Goal: Task Accomplishment & Management: Manage account settings

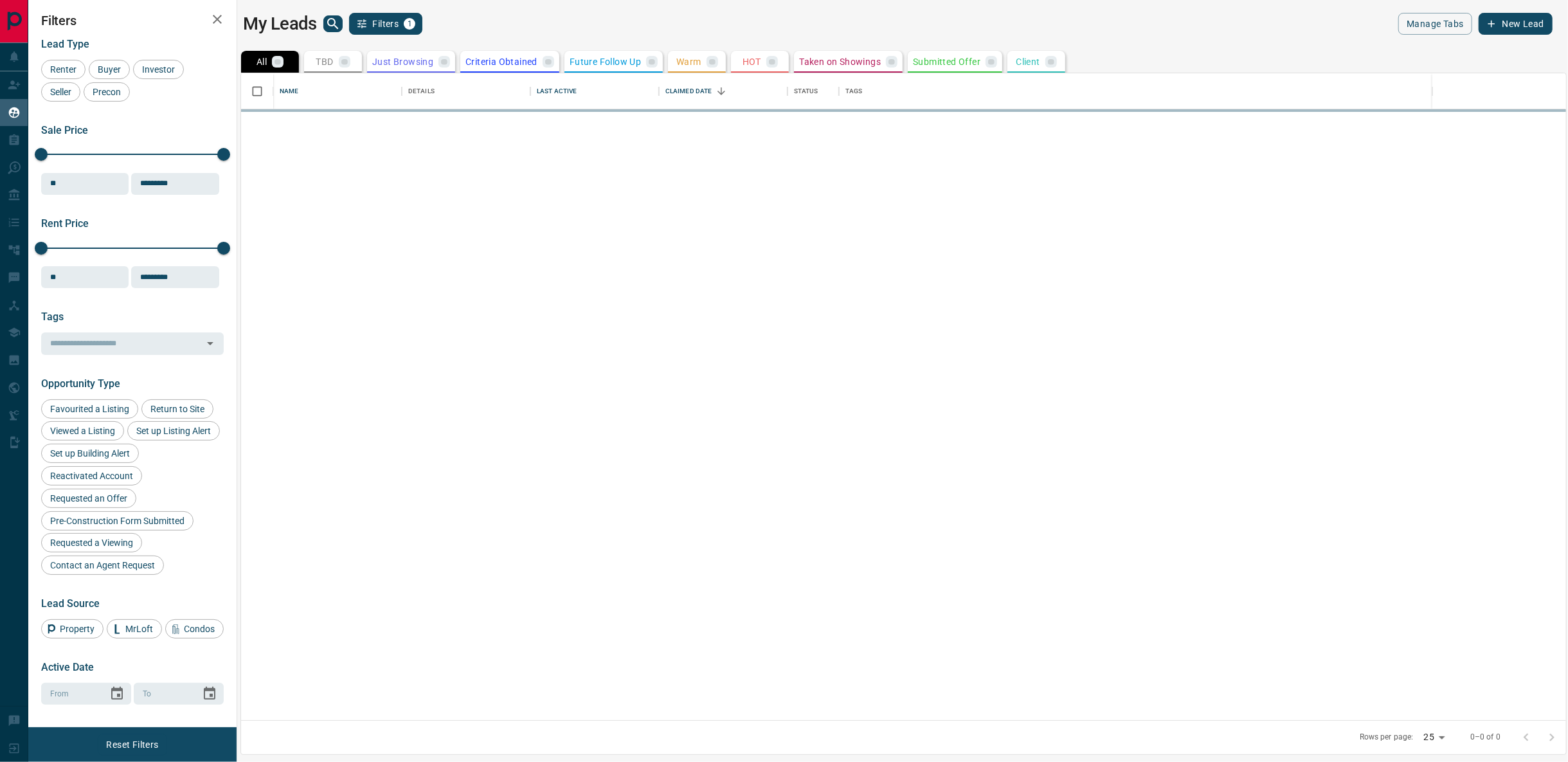
scroll to position [636, 1314]
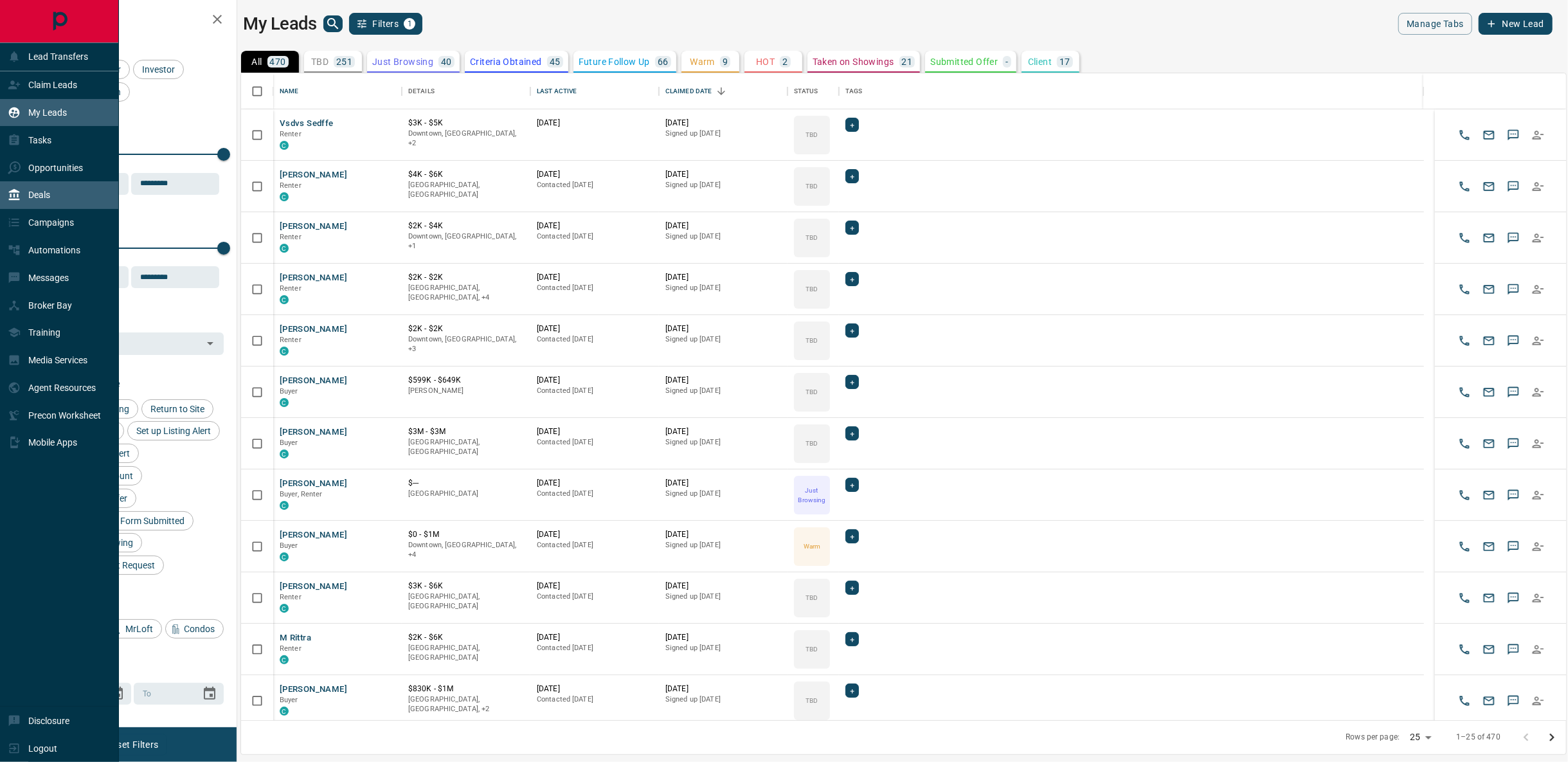
click at [39, 196] on p "Deals" at bounding box center [39, 195] width 22 height 10
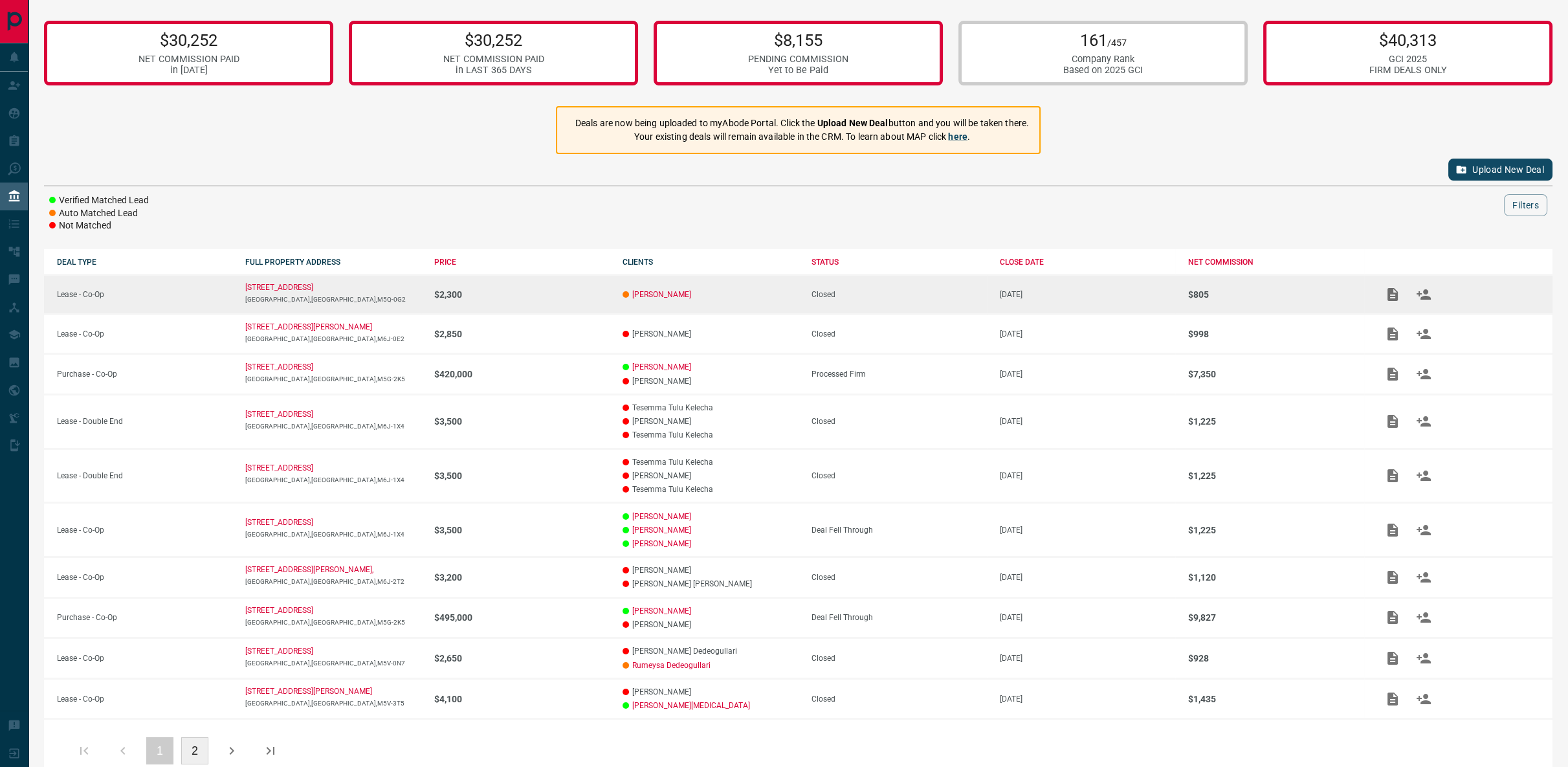
click at [724, 300] on td "[PERSON_NAME]" at bounding box center [703, 294] width 188 height 39
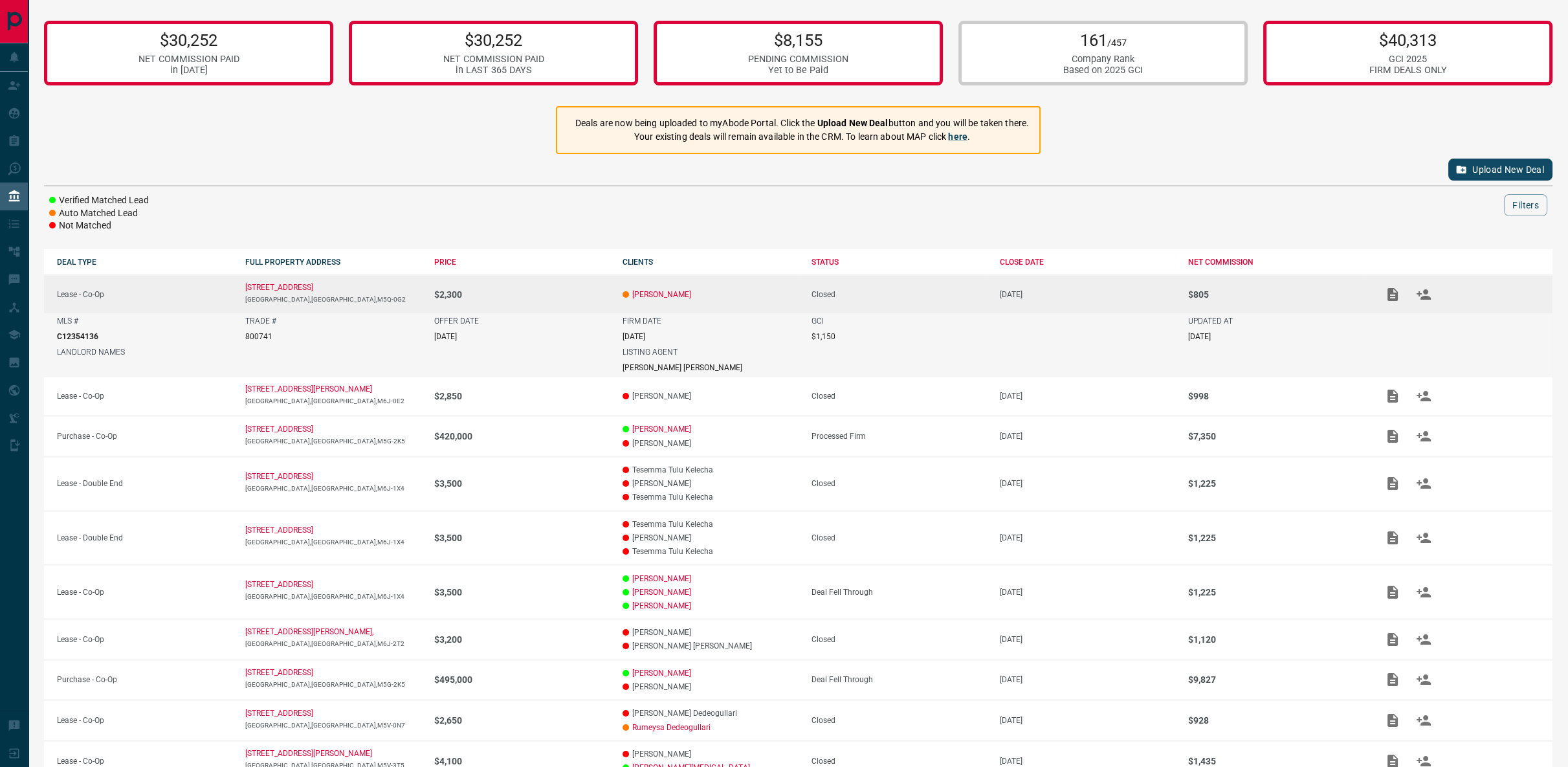
click at [251, 336] on p "800741" at bounding box center [258, 336] width 27 height 9
copy p "800741"
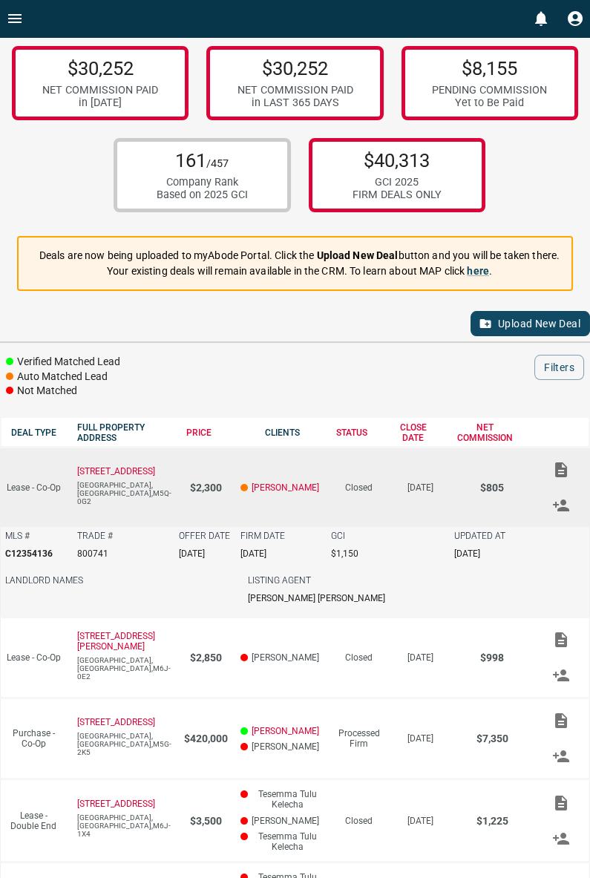
drag, startPoint x: 139, startPoint y: 571, endPoint x: 154, endPoint y: 536, distance: 37.9
click at [140, 575] on div "LANDLORD NAMES" at bounding box center [119, 589] width 228 height 28
click at [209, 385] on div "Verified Matched Lead Auto Matched Lead Not Matched Filters 0" at bounding box center [295, 377] width 590 height 44
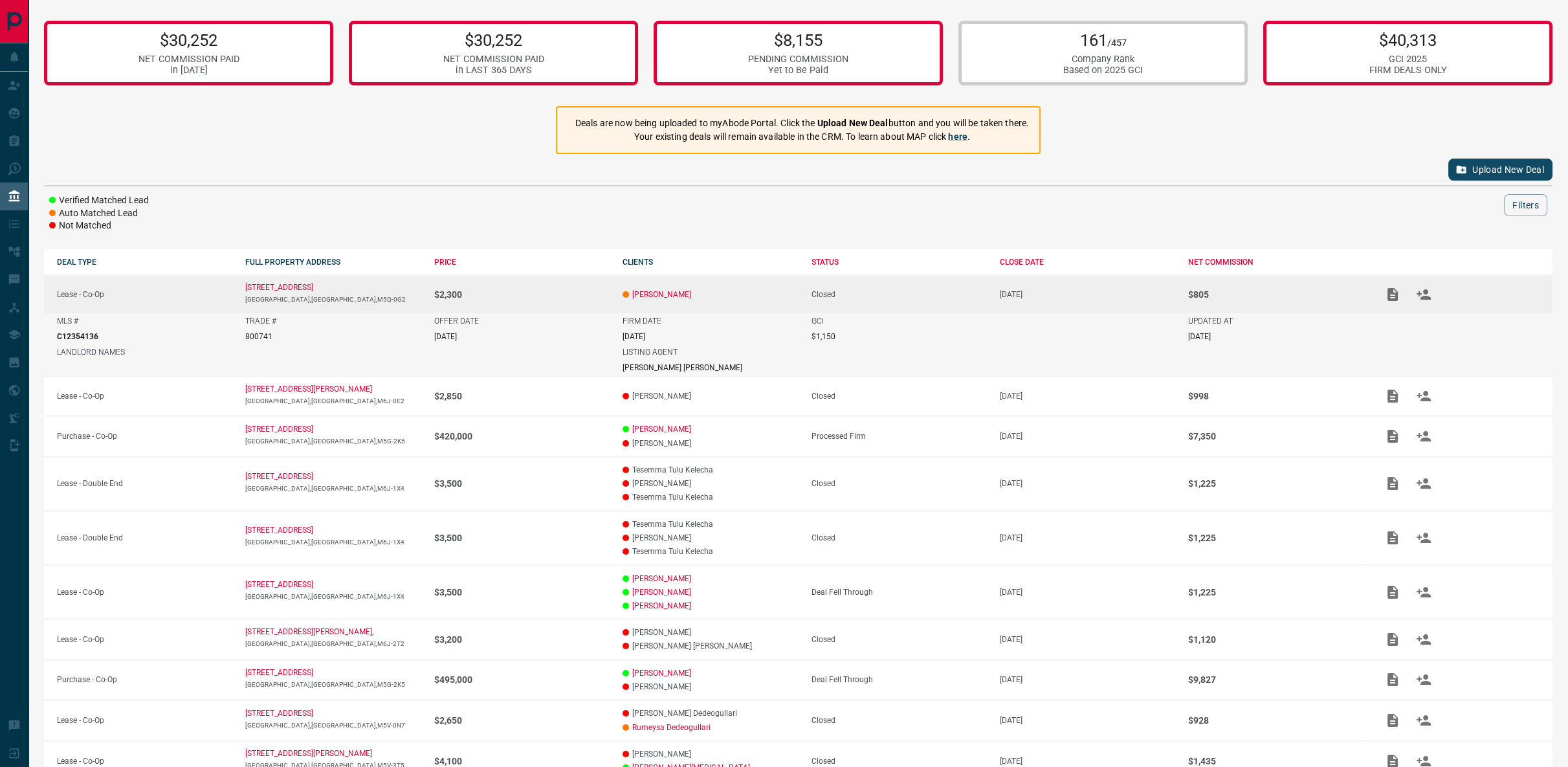
click at [303, 207] on div at bounding box center [838, 205] width 1332 height 22
click at [214, 147] on div "$30,252 NET COMMISSION PAID in [DATE] $30,252 NET COMMISSION PAID in LAST 365 D…" at bounding box center [798, 428] width 1539 height 857
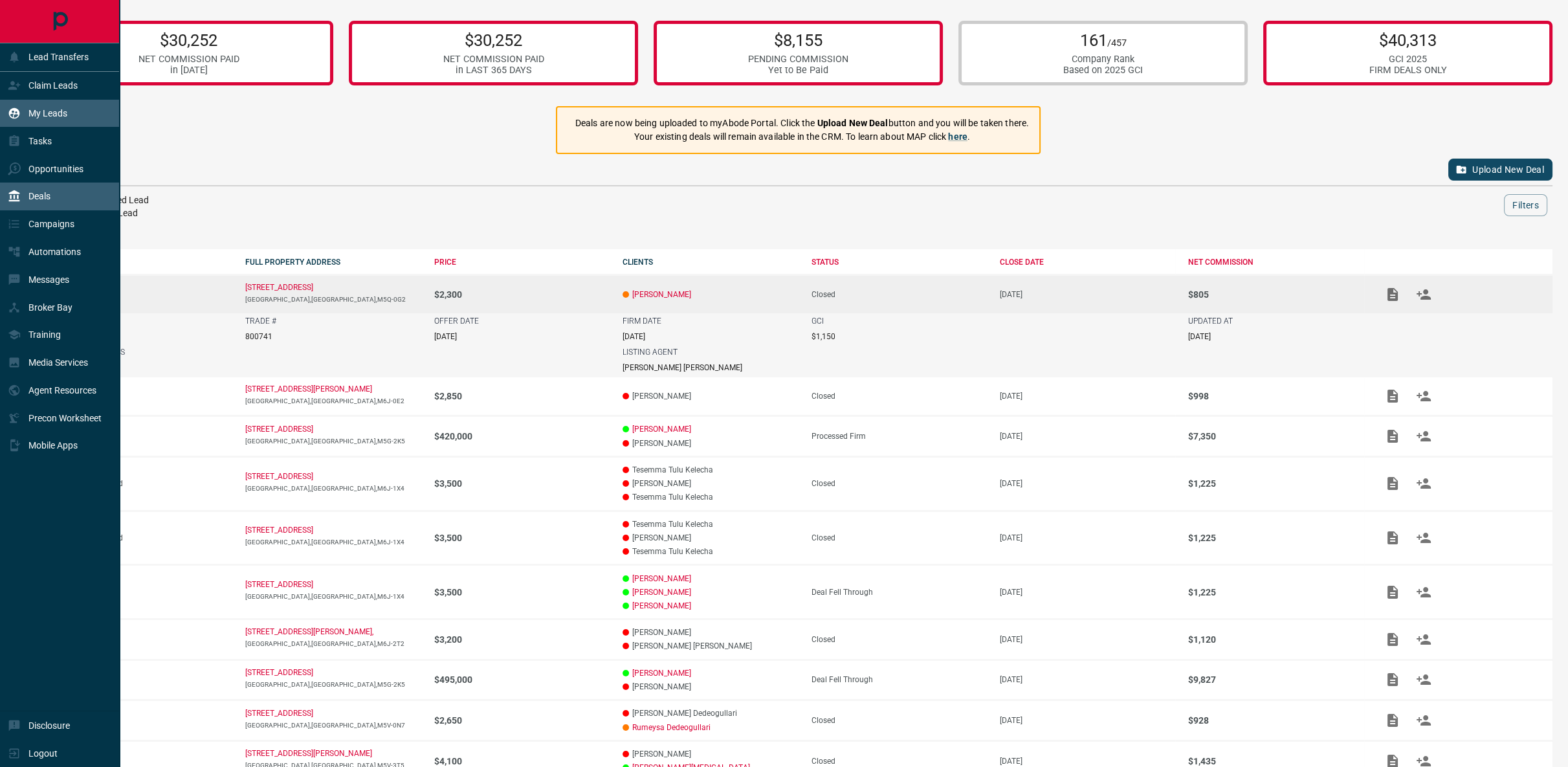
click at [37, 112] on p "My Leads" at bounding box center [48, 113] width 39 height 10
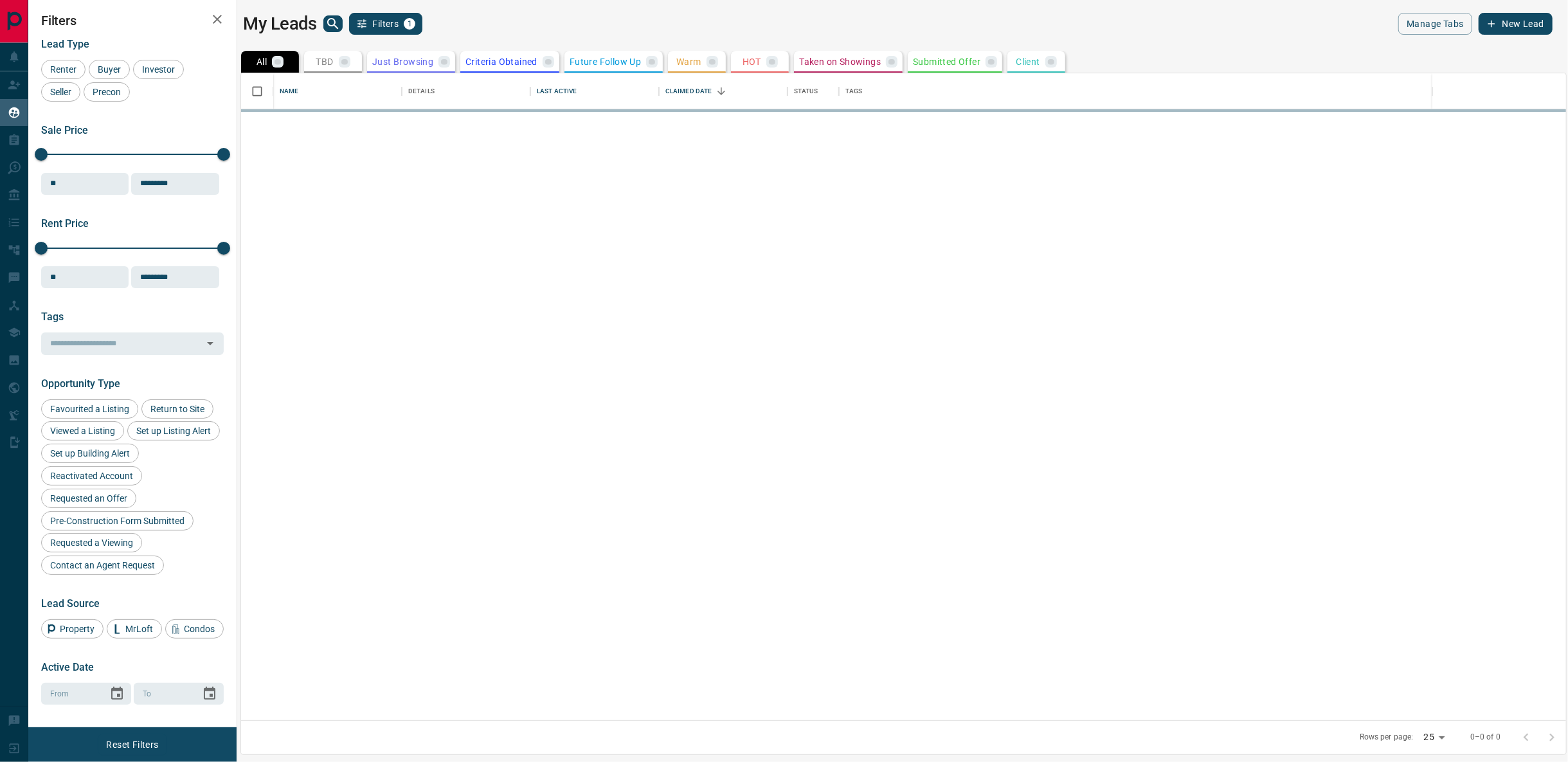
scroll to position [636, 1314]
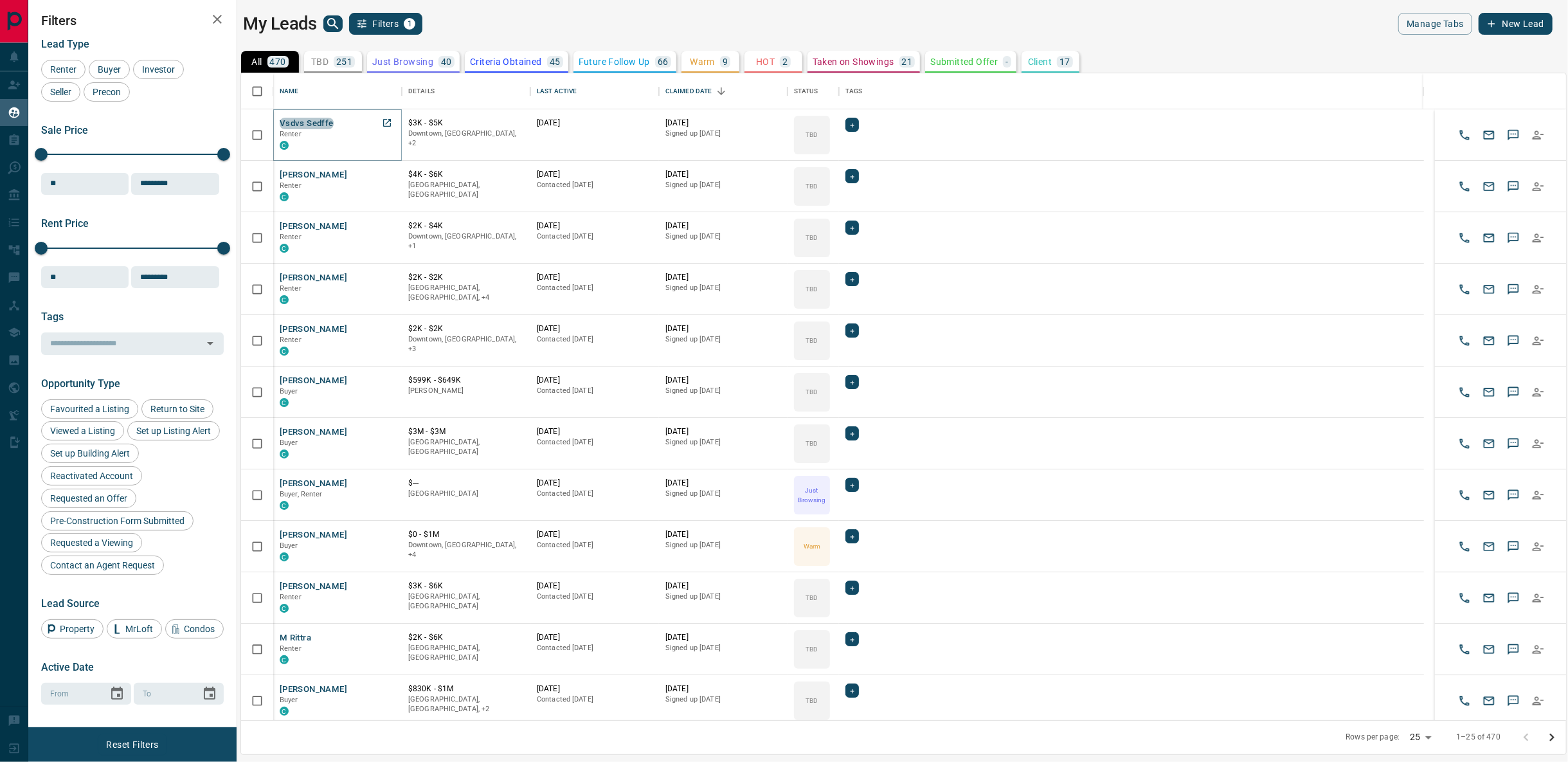
click at [305, 119] on button "Vsdvs Sedffe" at bounding box center [307, 124] width 54 height 12
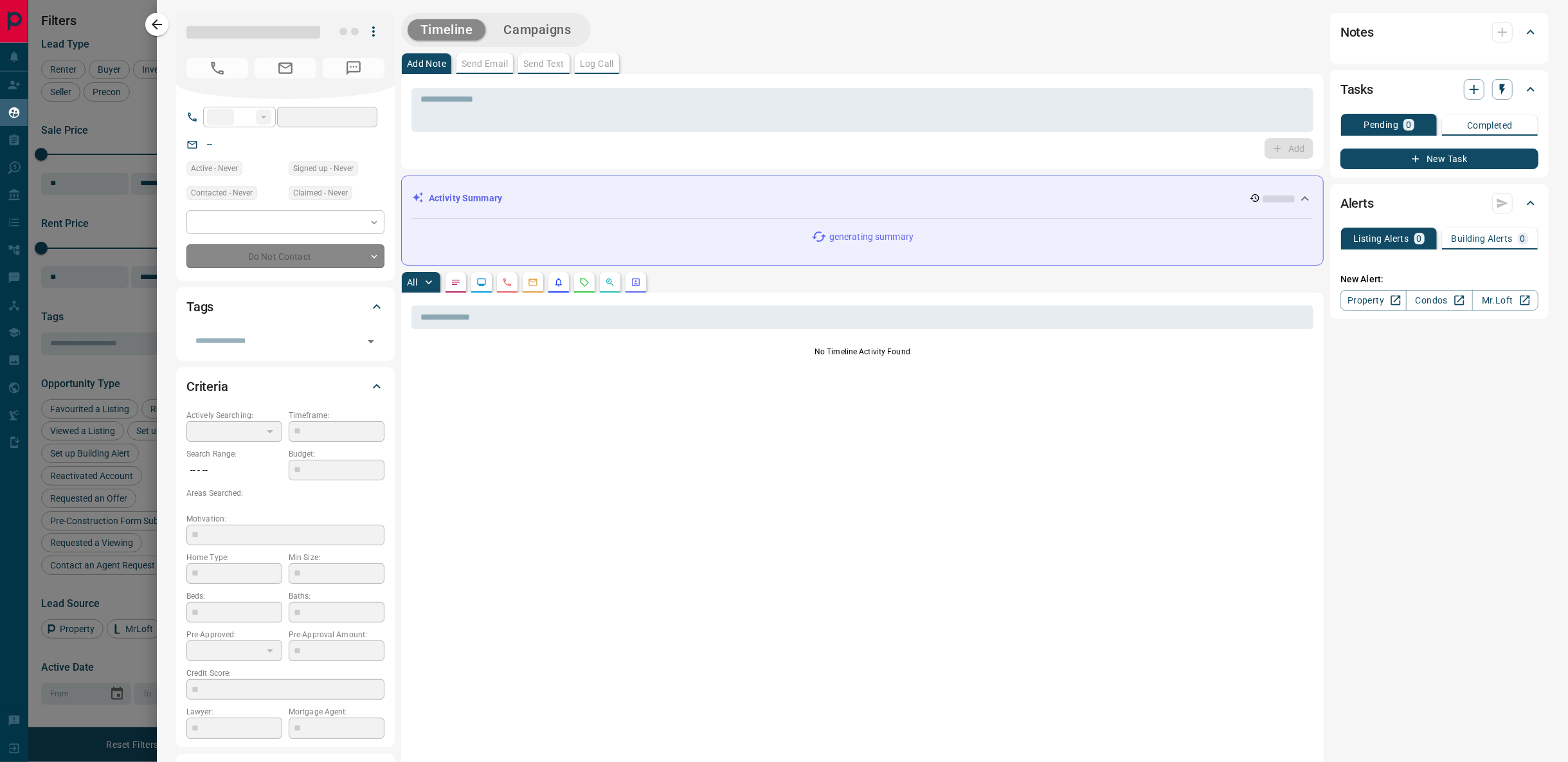
type input "**"
type input "**********"
type input "**"
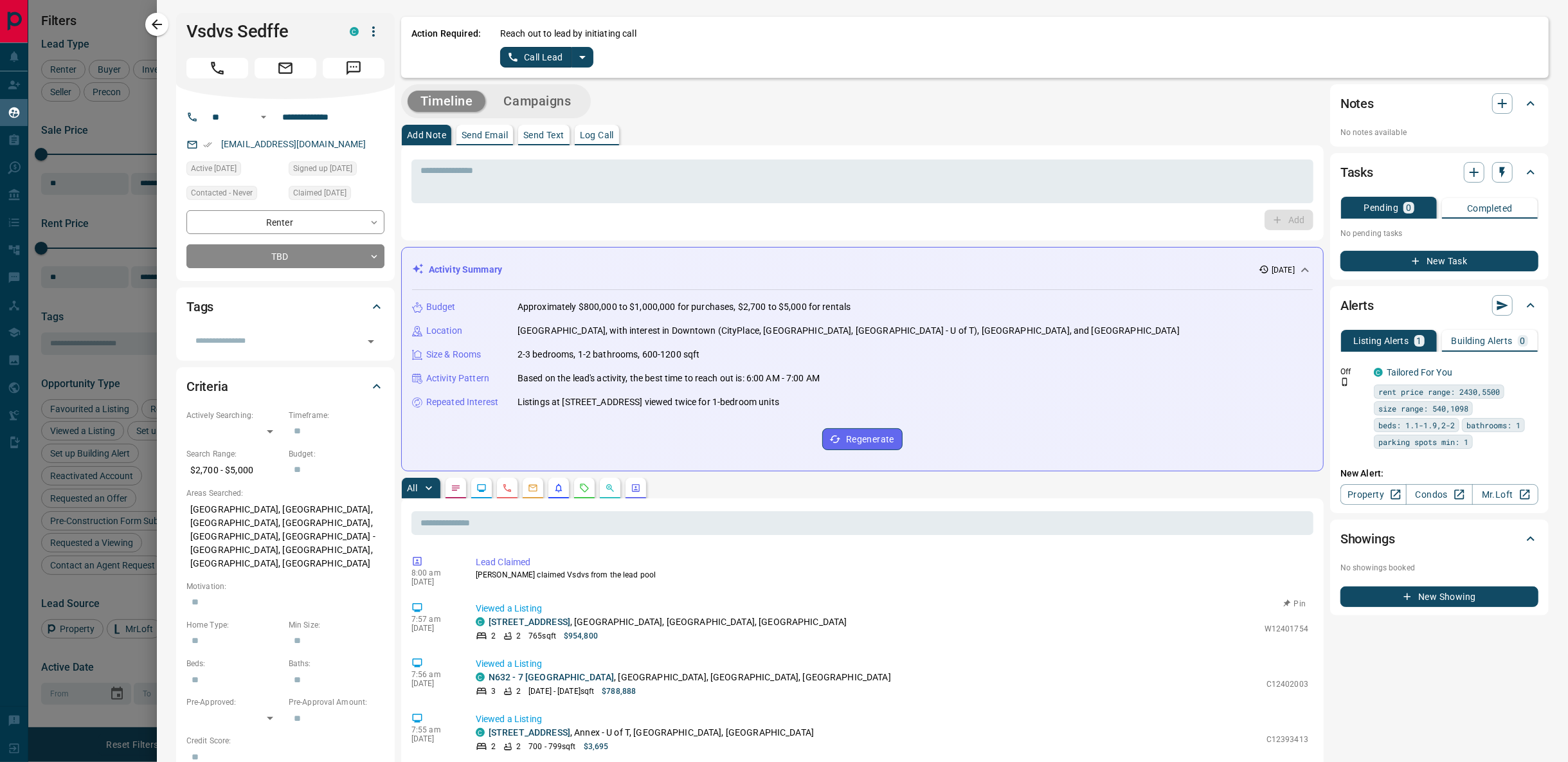
click at [540, 620] on link "[STREET_ADDRESS]" at bounding box center [529, 622] width 81 height 10
click at [114, 32] on div at bounding box center [784, 381] width 1568 height 762
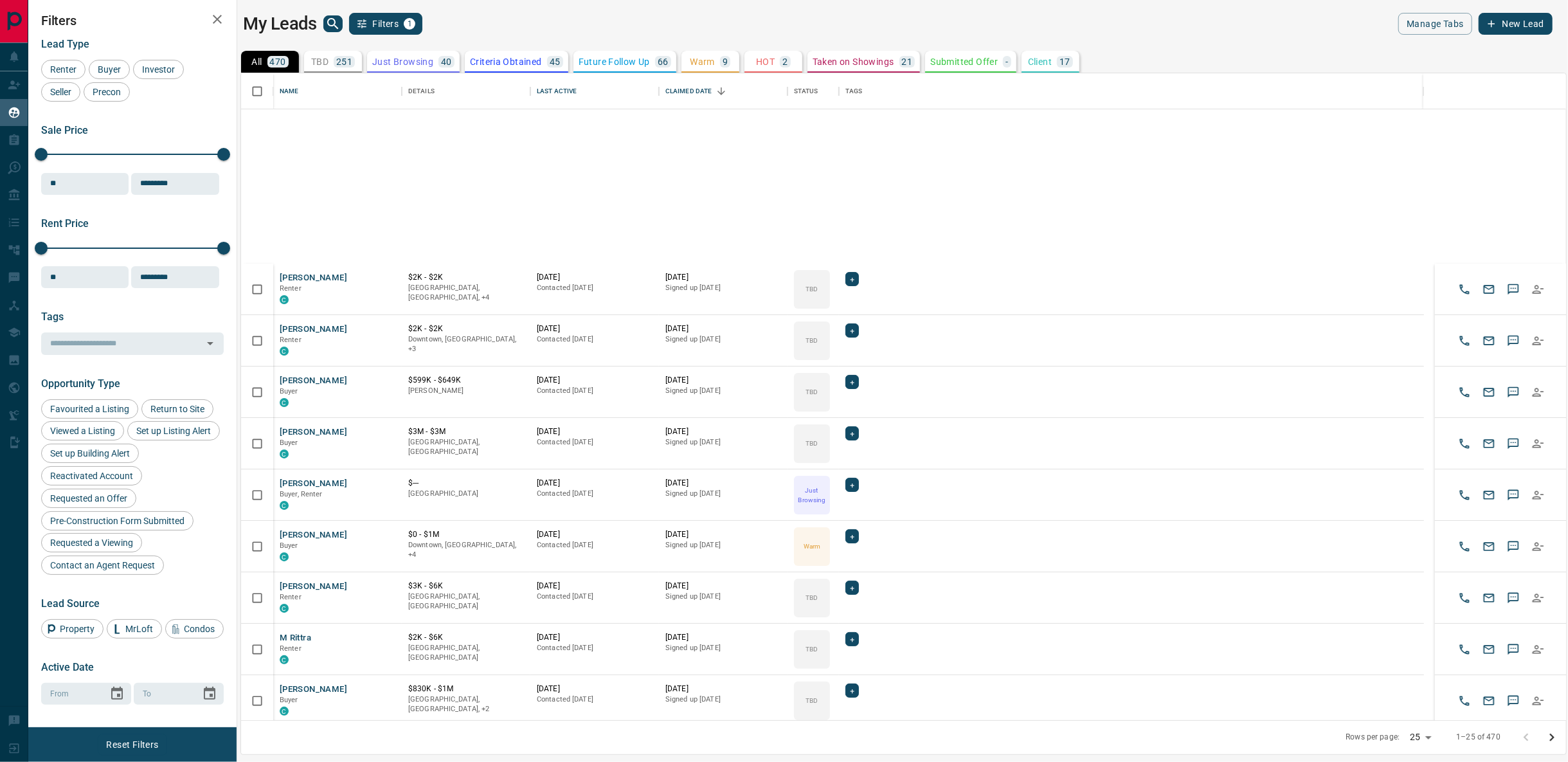
scroll to position [0, 0]
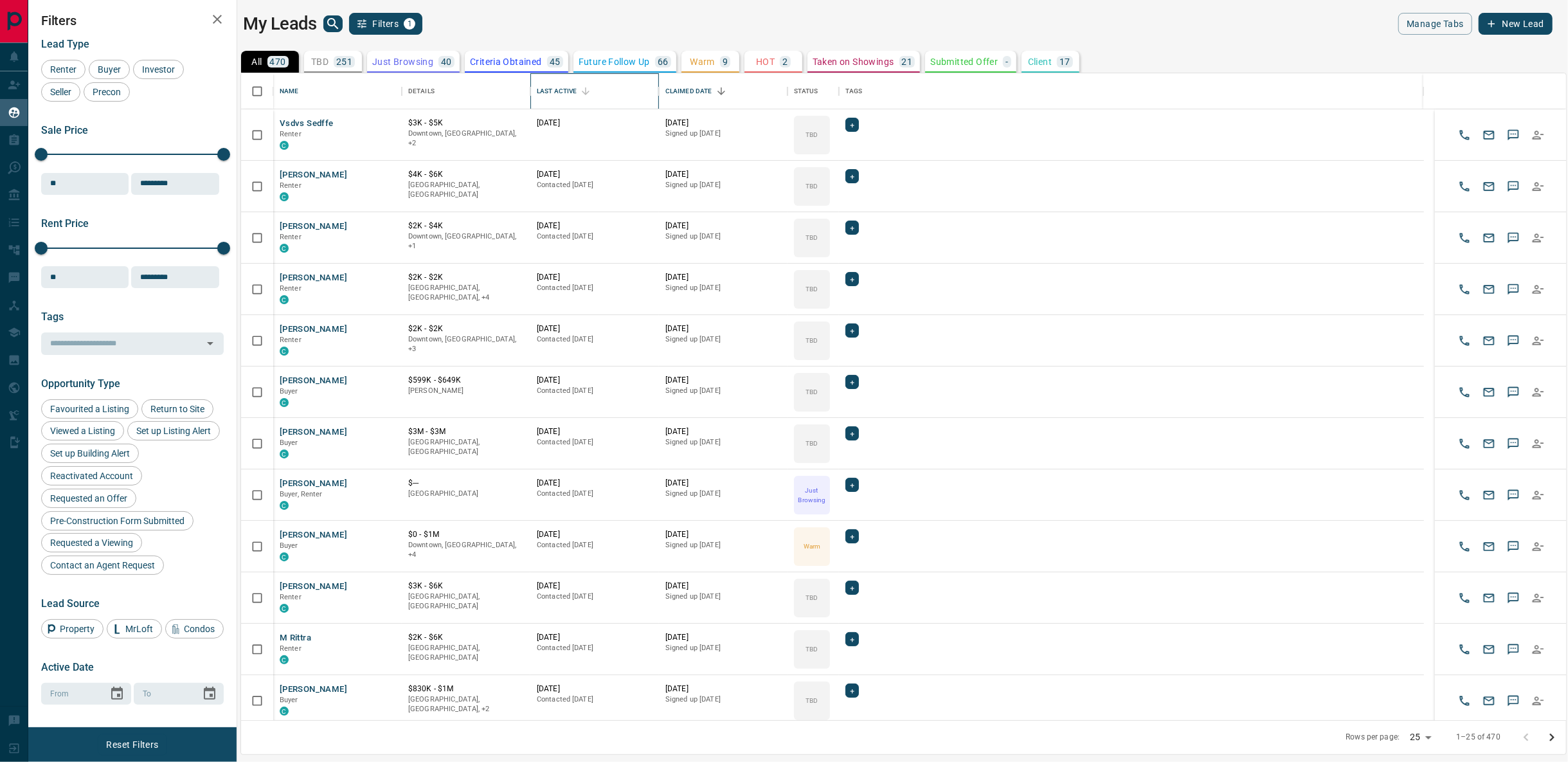
click at [558, 89] on div "Last Active" at bounding box center [557, 92] width 40 height 36
click at [561, 89] on div "Last Active" at bounding box center [557, 92] width 40 height 36
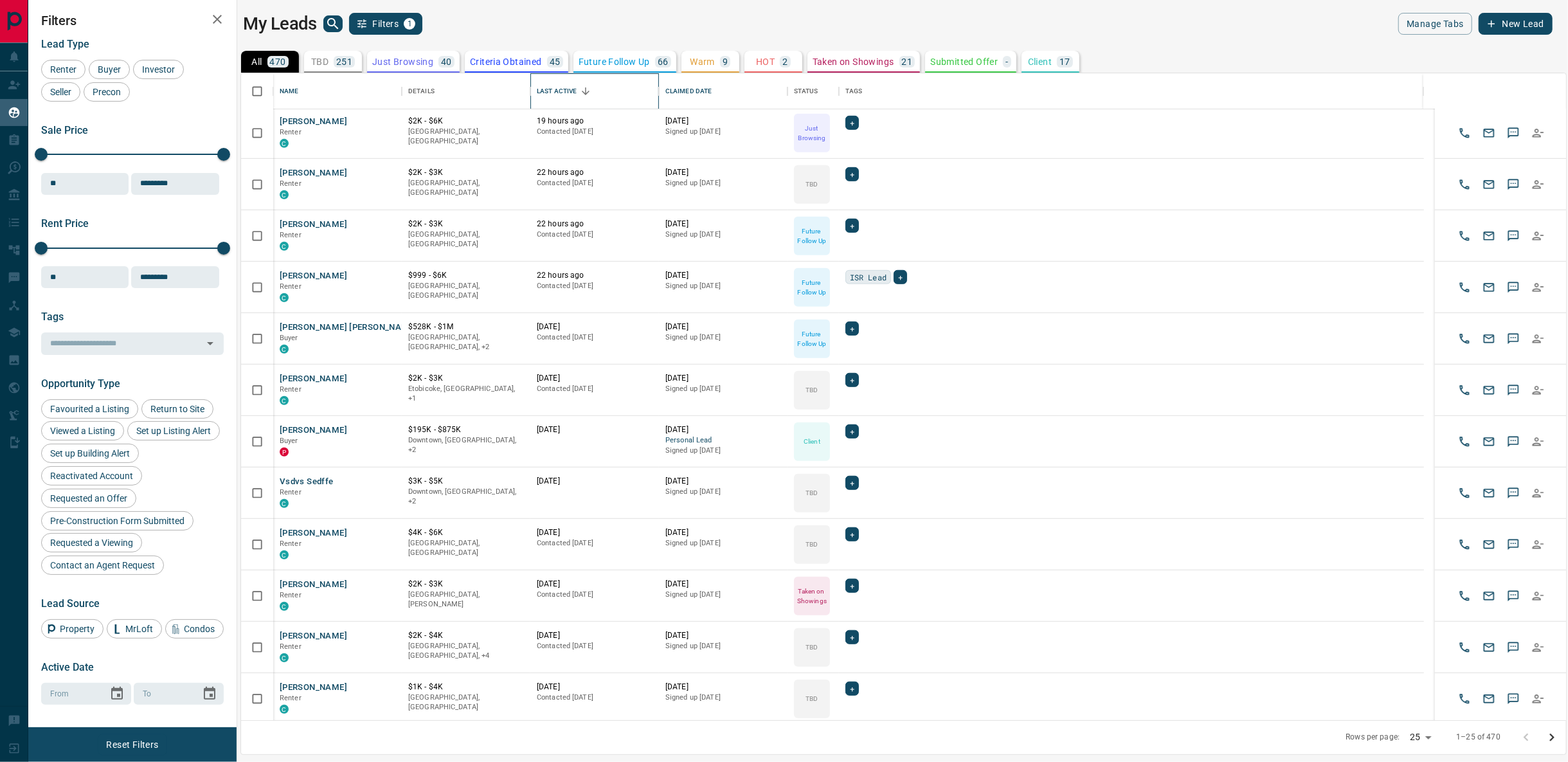
scroll to position [0, 0]
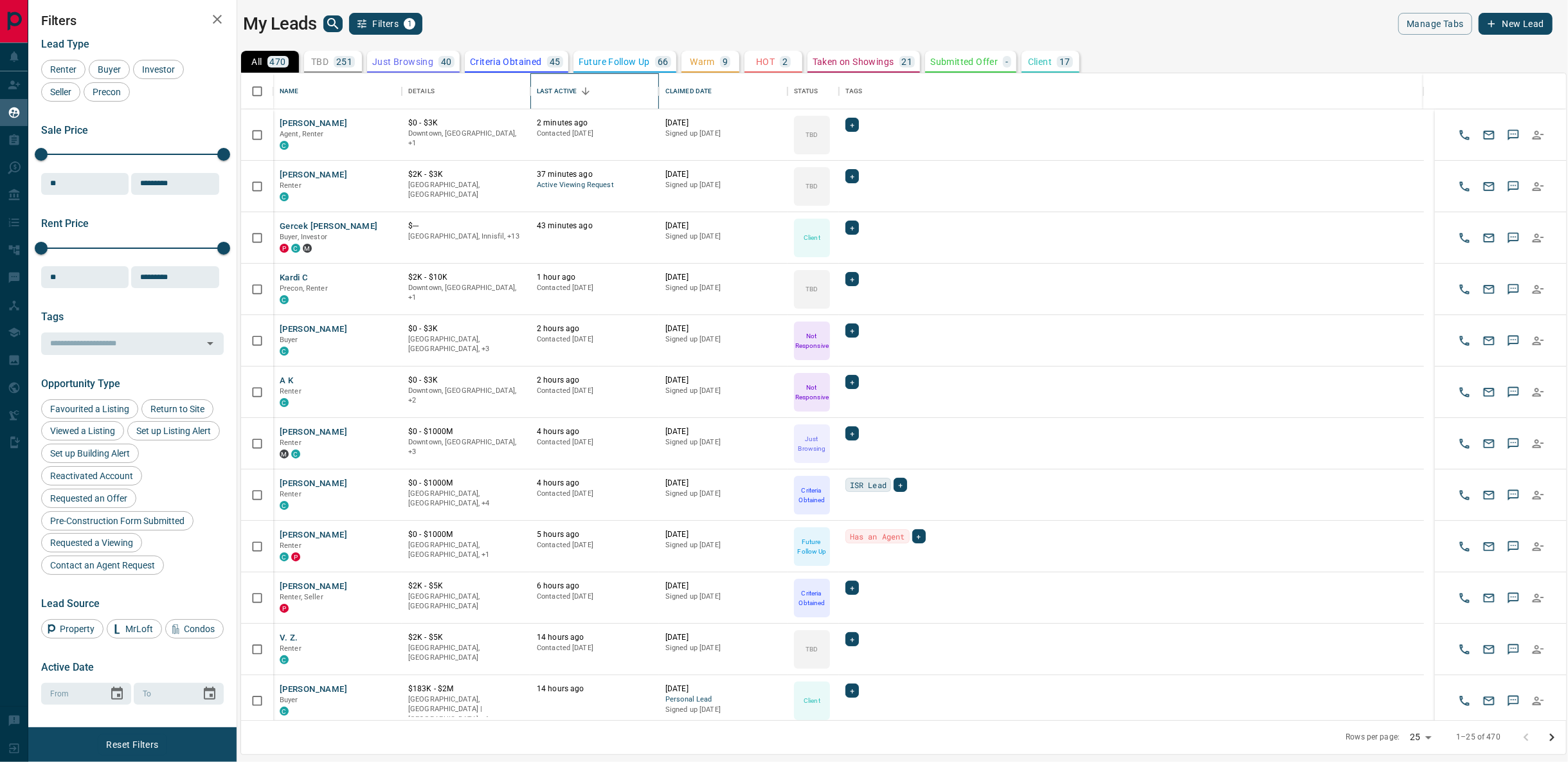
click at [561, 81] on div "Last Active" at bounding box center [557, 92] width 40 height 36
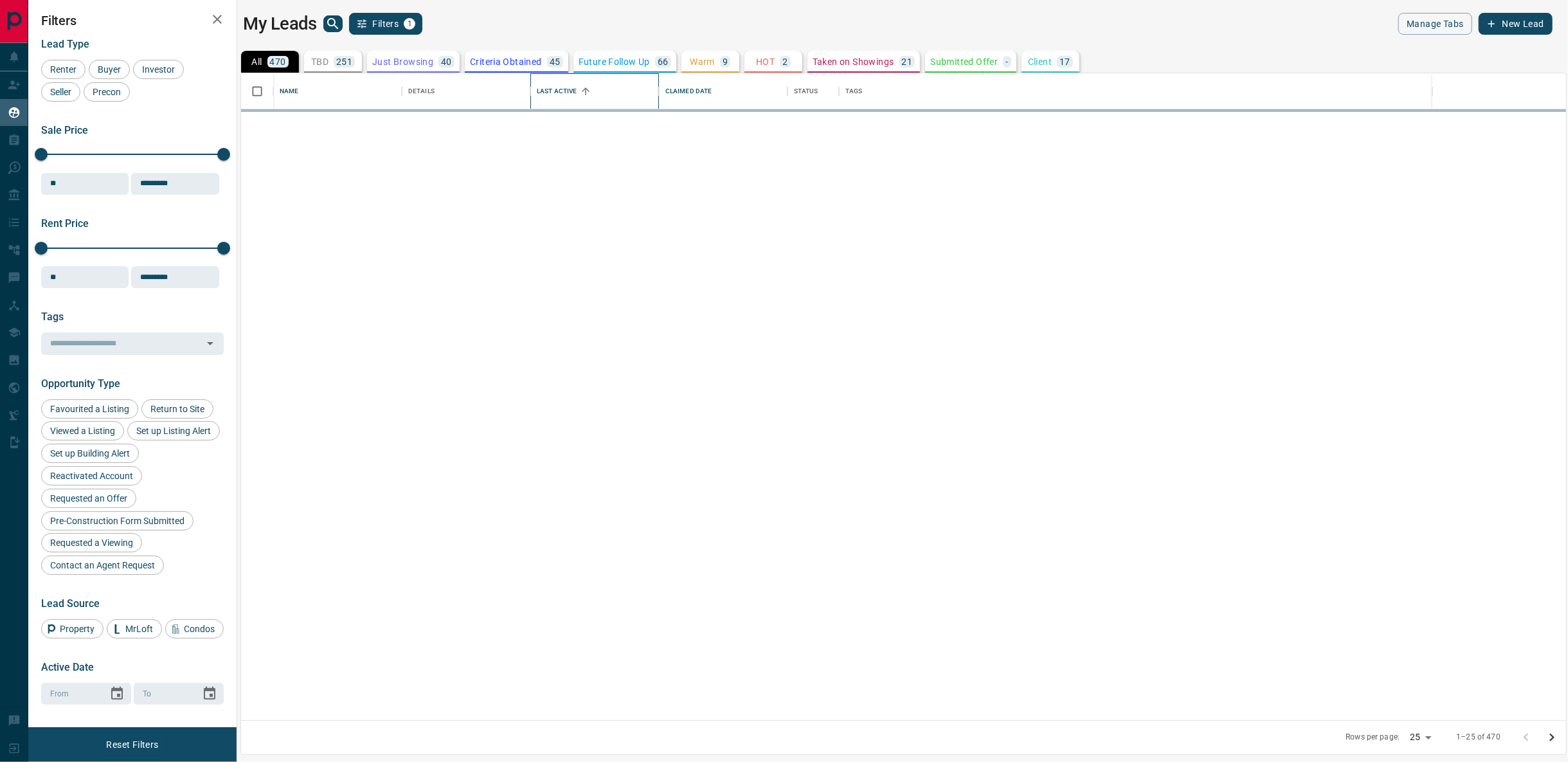
click at [564, 88] on div "Last Active" at bounding box center [557, 92] width 40 height 36
